Goal: Task Accomplishment & Management: Complete application form

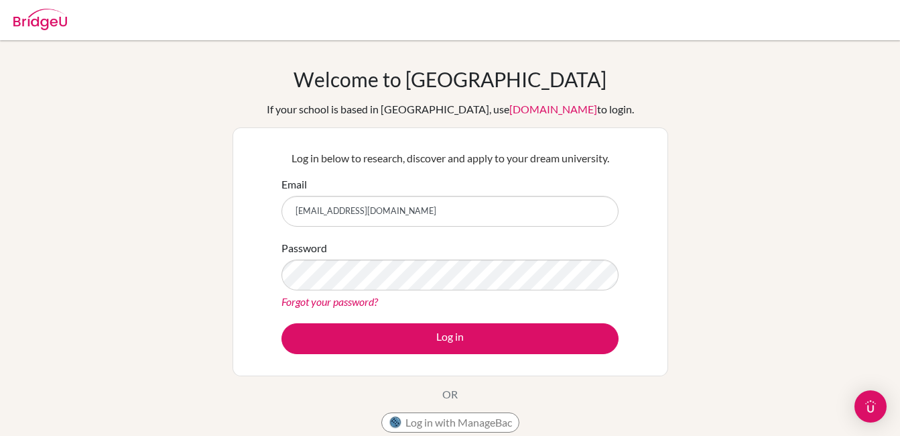
click at [747, 208] on div "Welcome to BridgeU If your school is based in China, use app.bridge-u.com.cn to…" at bounding box center [450, 286] width 900 height 438
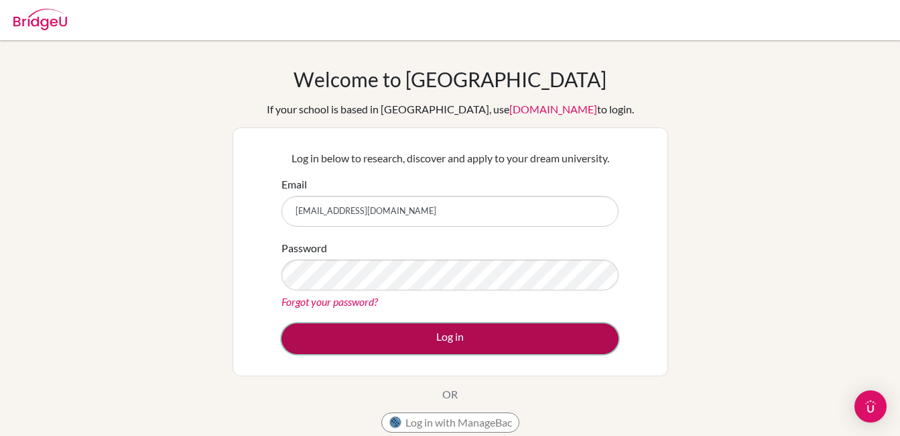
click at [449, 335] on button "Log in" at bounding box center [450, 338] width 337 height 31
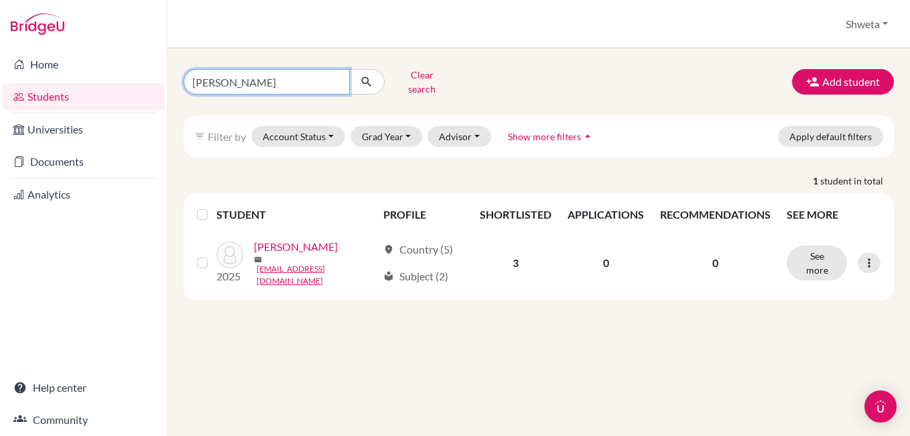
drag, startPoint x: 236, startPoint y: 82, endPoint x: 145, endPoint y: 79, distance: 90.5
click at [145, 79] on div "Home Students Universities Documents Analytics Help center Community Students o…" at bounding box center [455, 218] width 910 height 436
type input "[PERSON_NAME]"
click button "submit" at bounding box center [367, 81] width 36 height 25
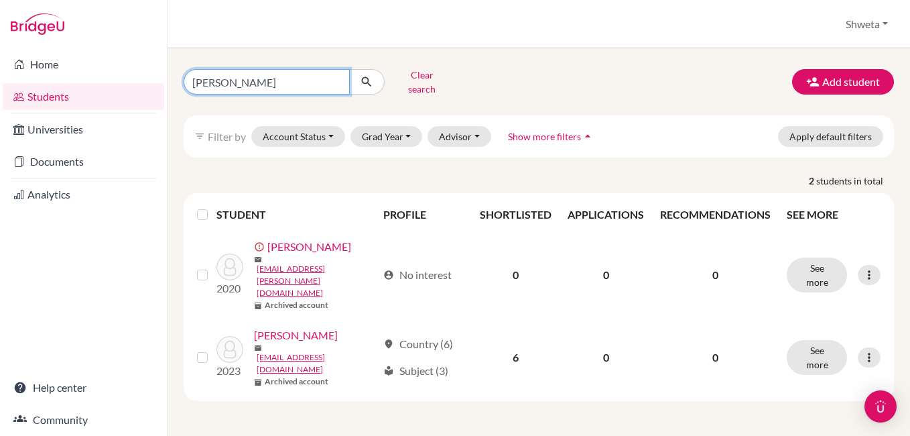
drag, startPoint x: 199, startPoint y: 79, endPoint x: 231, endPoint y: 81, distance: 31.6
click at [200, 79] on input "[PERSON_NAME]" at bounding box center [267, 81] width 166 height 25
type input "Shruti"
click at [264, 77] on input "Shruti" at bounding box center [267, 81] width 166 height 25
click button "submit" at bounding box center [367, 81] width 36 height 25
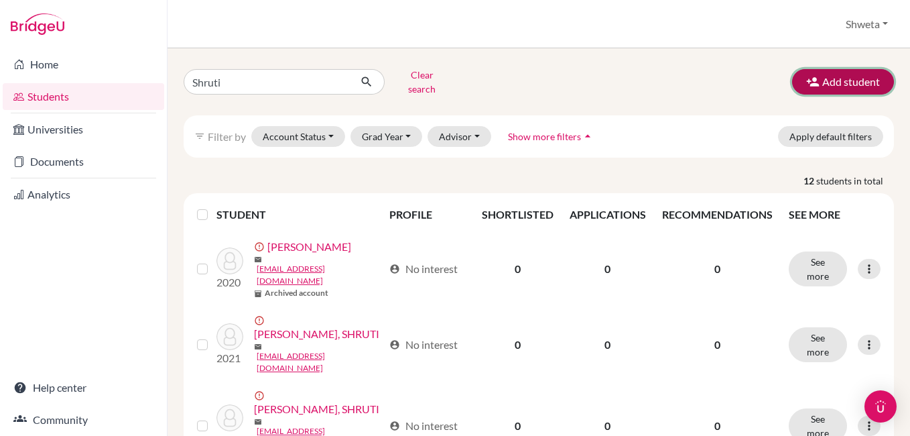
click at [854, 77] on button "Add student" at bounding box center [843, 81] width 102 height 25
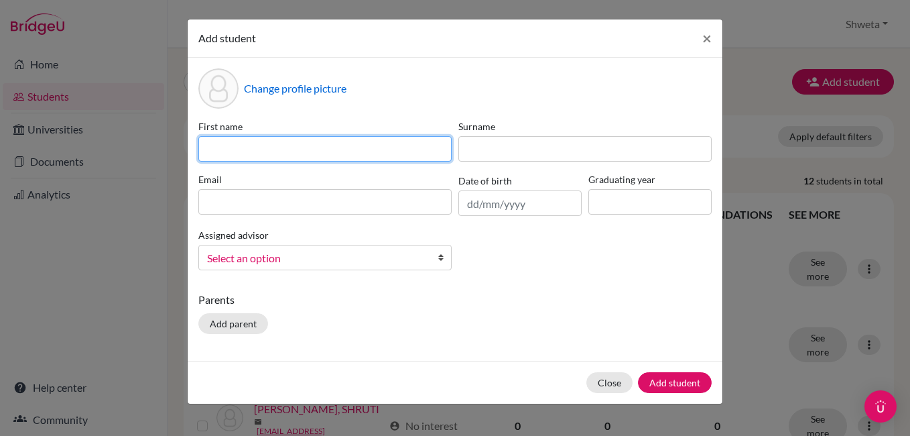
click at [304, 144] on input at bounding box center [324, 148] width 253 height 25
type input "Shruti"
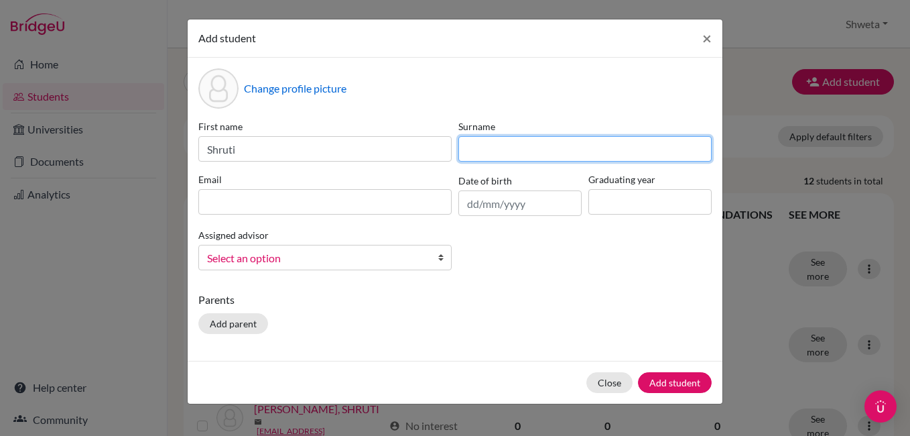
click at [515, 151] on input at bounding box center [584, 148] width 253 height 25
type input "Bakshi"
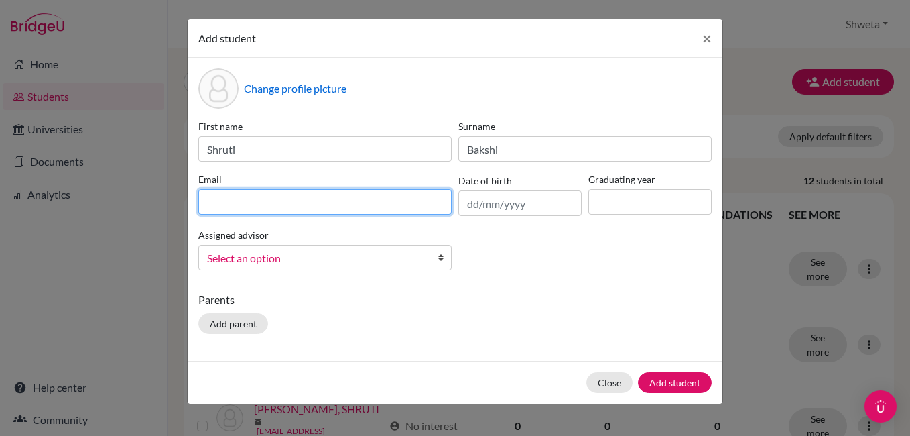
click at [284, 204] on input at bounding box center [324, 201] width 253 height 25
type input "shrutibakshi006@gmail.com"
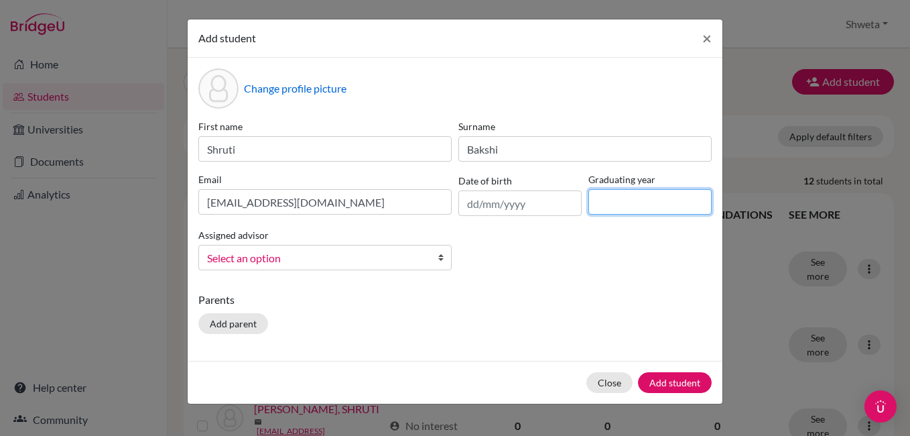
click at [653, 197] on input at bounding box center [650, 201] width 123 height 25
type input "2027"
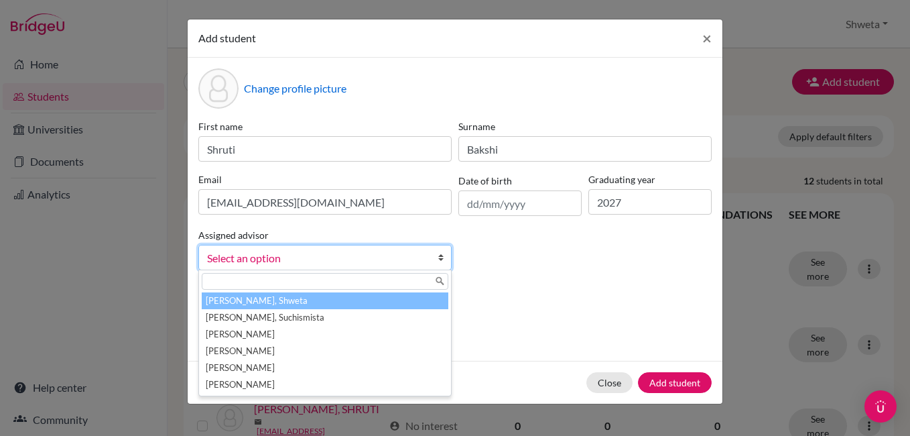
click at [367, 258] on span "Select an option" at bounding box center [316, 257] width 219 height 17
click at [361, 302] on li "Chhotray, Shweta" at bounding box center [325, 300] width 247 height 17
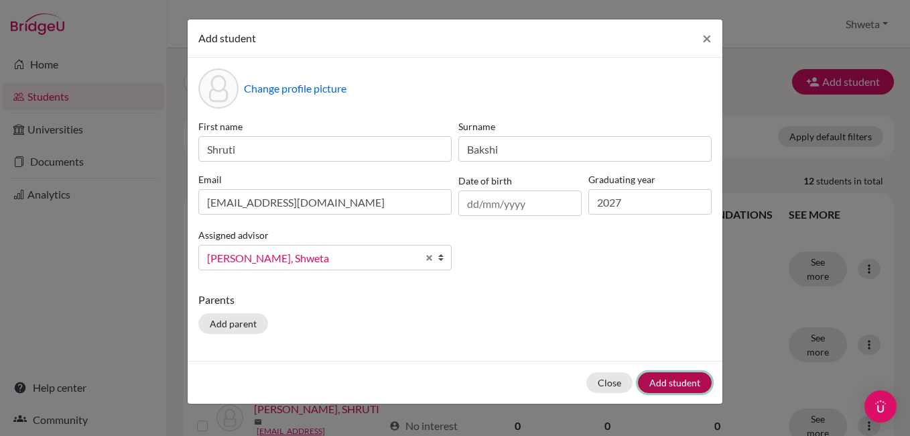
click at [679, 384] on button "Add student" at bounding box center [675, 382] width 74 height 21
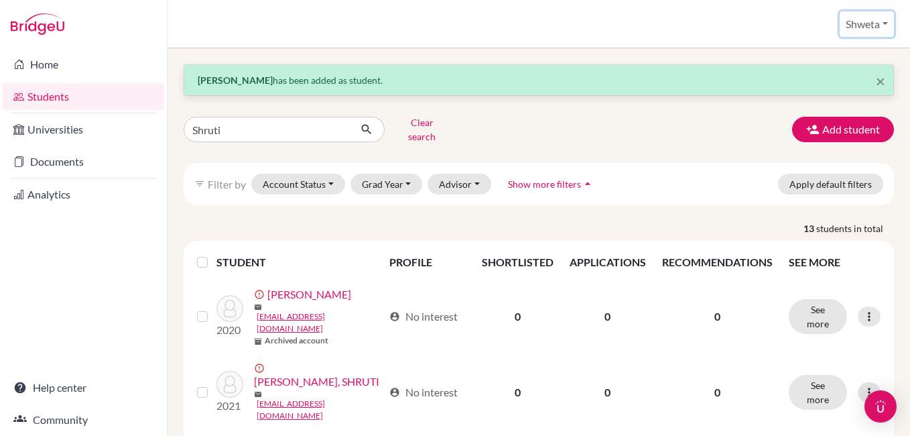
click at [857, 27] on button "Shweta" at bounding box center [867, 23] width 54 height 25
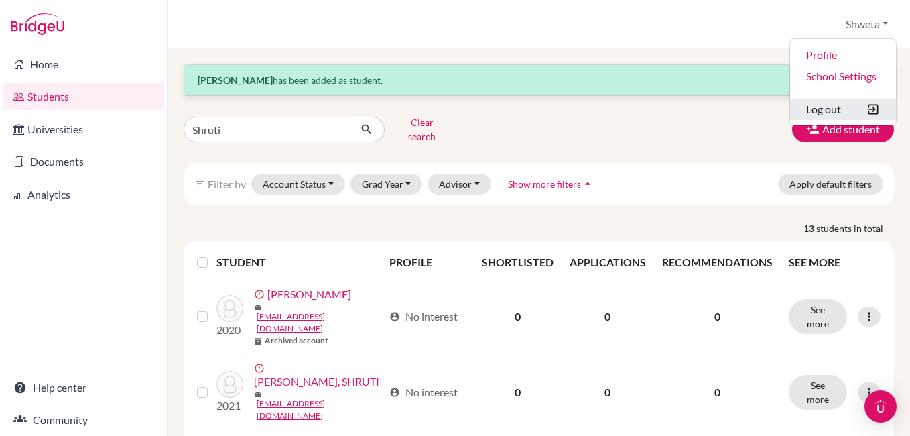
click at [830, 109] on button "Log out" at bounding box center [843, 109] width 106 height 21
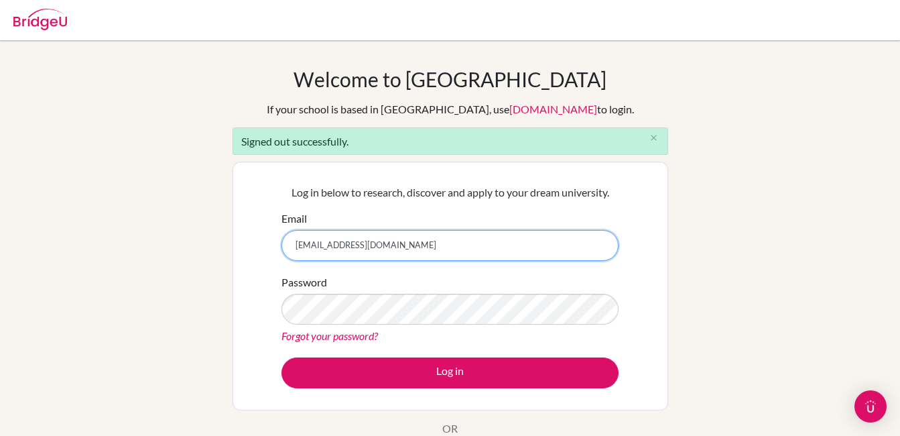
click at [453, 250] on input "[EMAIL_ADDRESS][DOMAIN_NAME]" at bounding box center [450, 245] width 337 height 31
type input "[PERSON_NAME][EMAIL_ADDRESS][DOMAIN_NAME]"
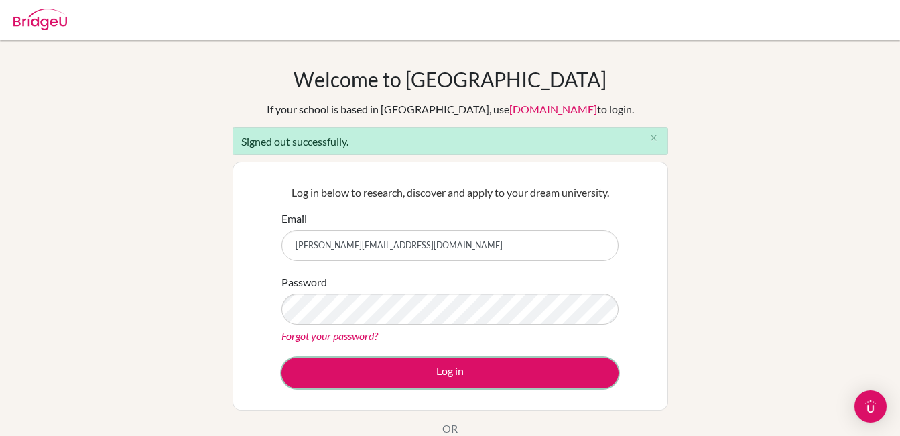
drag, startPoint x: 449, startPoint y: 378, endPoint x: 580, endPoint y: 355, distance: 132.8
click at [452, 378] on button "Log in" at bounding box center [450, 372] width 337 height 31
